Goal: Task Accomplishment & Management: Manage account settings

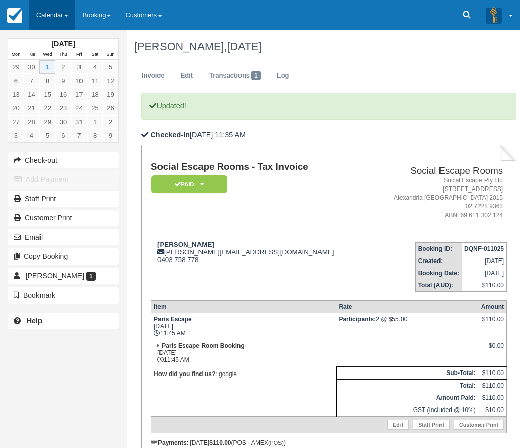
click at [61, 15] on link "Calendar" at bounding box center [52, 15] width 46 height 30
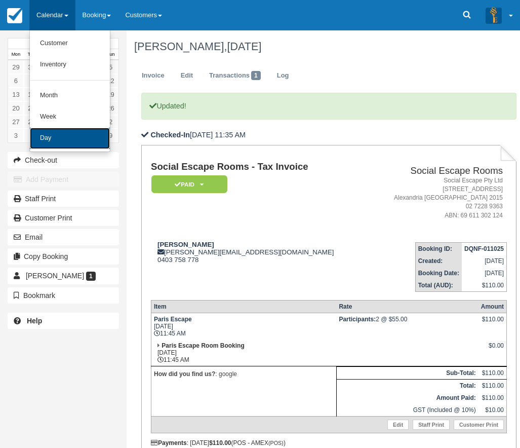
click at [51, 134] on link "Day" at bounding box center [70, 138] width 80 height 21
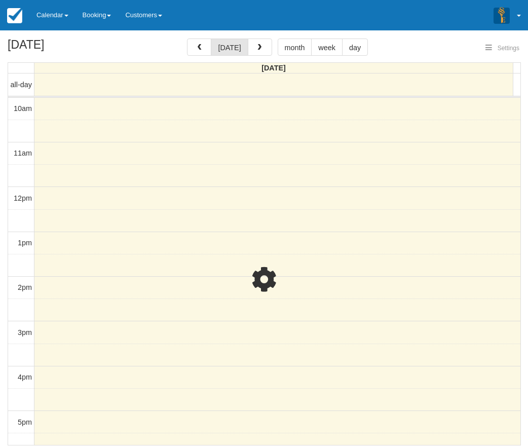
select select
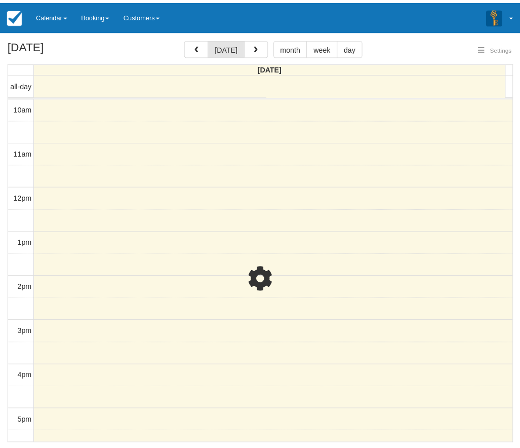
scroll to position [135, 0]
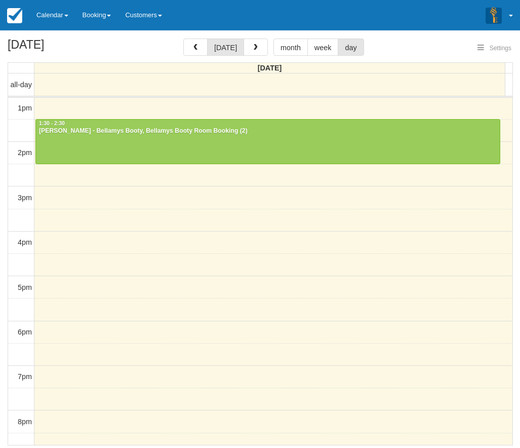
select select
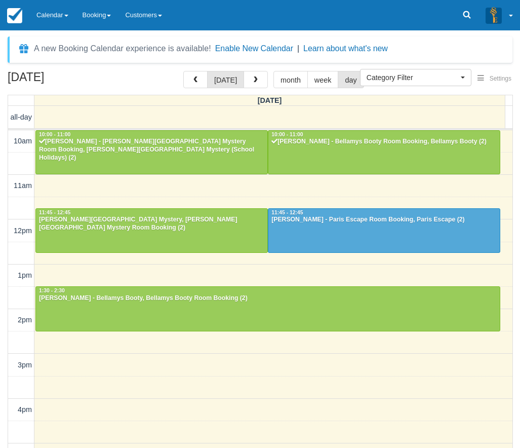
select select
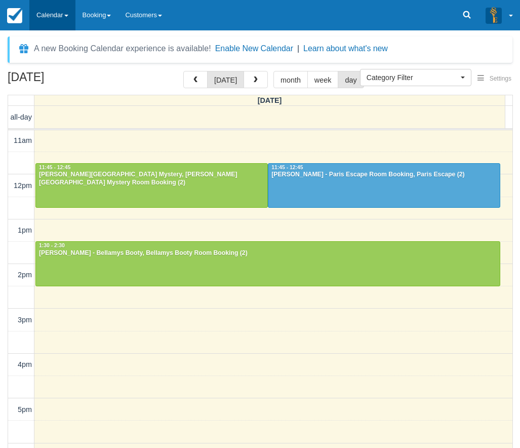
click at [47, 9] on link "Calendar" at bounding box center [52, 15] width 46 height 30
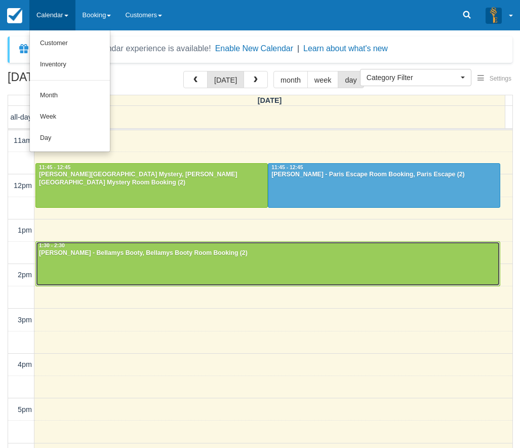
click at [173, 274] on div at bounding box center [268, 264] width 464 height 44
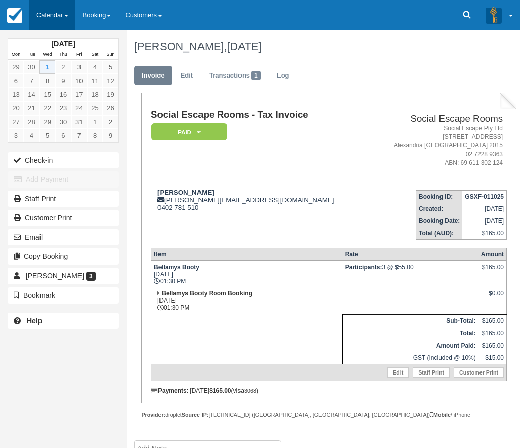
click at [44, 14] on link "Calendar" at bounding box center [52, 15] width 46 height 30
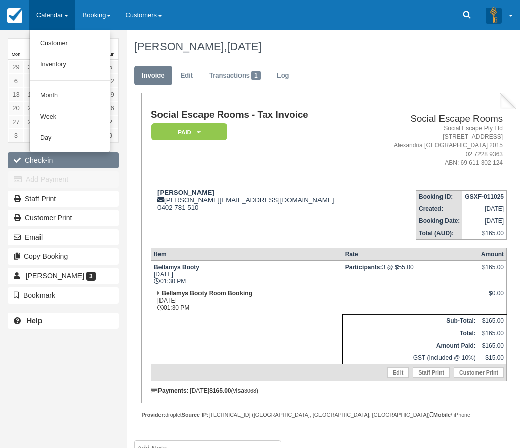
click at [48, 162] on button "Check-in" at bounding box center [63, 160] width 111 height 16
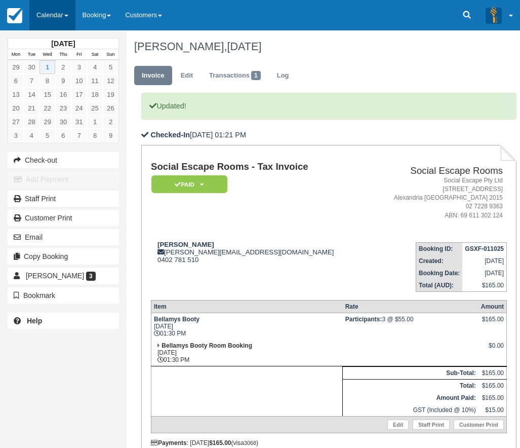
click at [48, 18] on link "Calendar" at bounding box center [52, 15] width 46 height 30
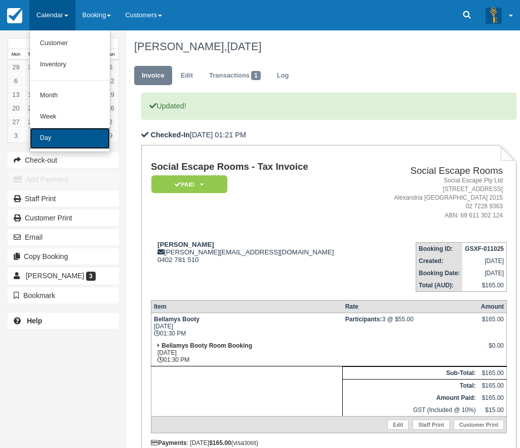
click at [48, 136] on link "Day" at bounding box center [70, 138] width 80 height 21
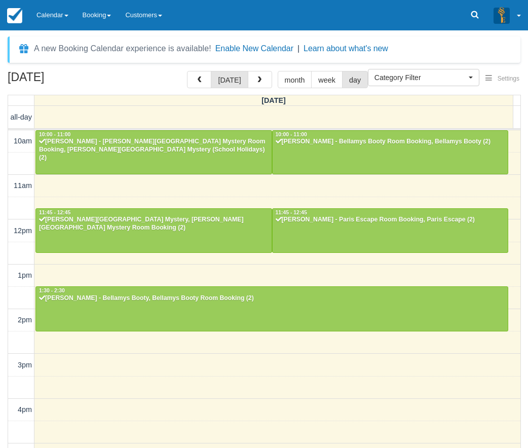
select select
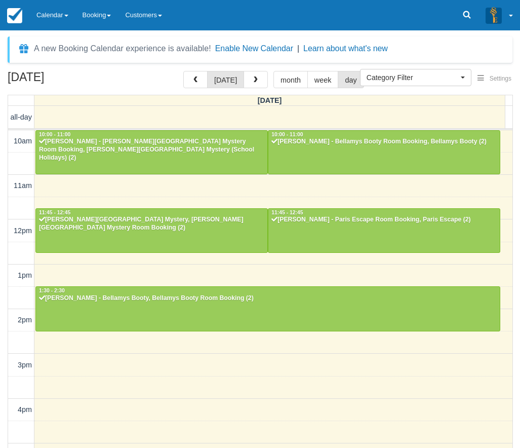
scroll to position [135, 0]
